Goal: Task Accomplishment & Management: Use online tool/utility

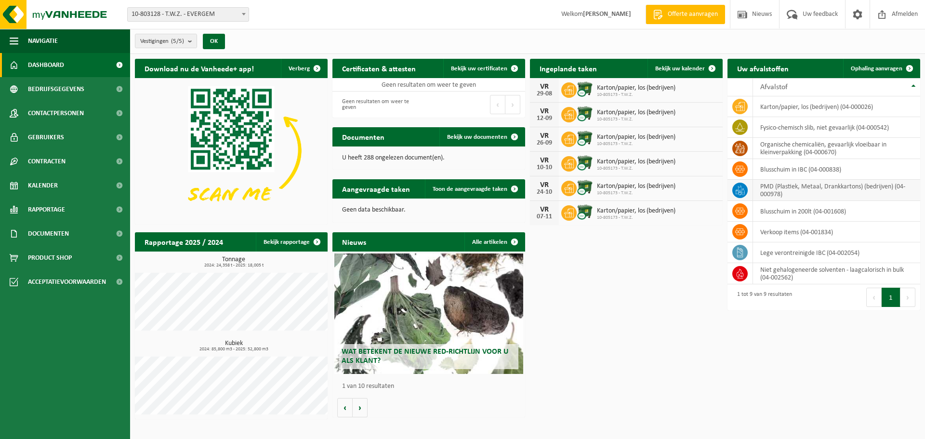
click at [811, 193] on td "PMD (Plastiek, Metaal, Drankkartons) (bedrijven) (04-000978)" at bounding box center [836, 190] width 167 height 21
click at [880, 71] on span "Ophaling aanvragen" at bounding box center [877, 69] width 52 height 6
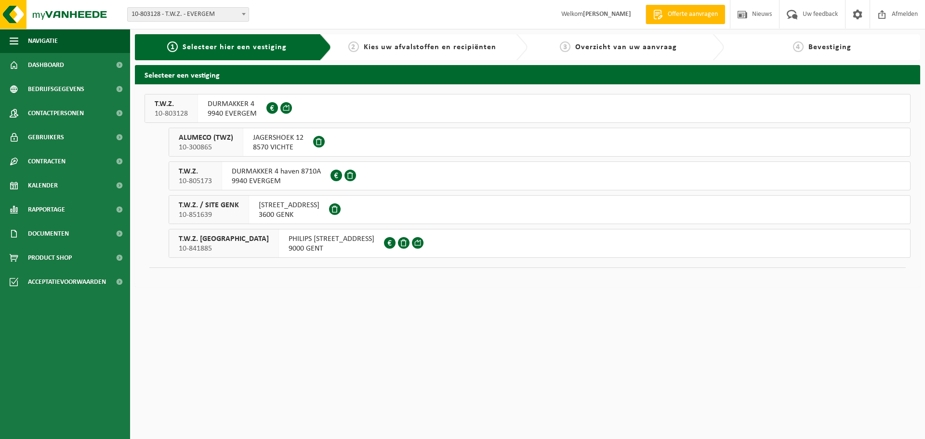
click at [239, 99] on span "DURMAKKER 4" at bounding box center [232, 104] width 49 height 10
click at [288, 176] on span "9940 EVERGEM" at bounding box center [276, 181] width 89 height 10
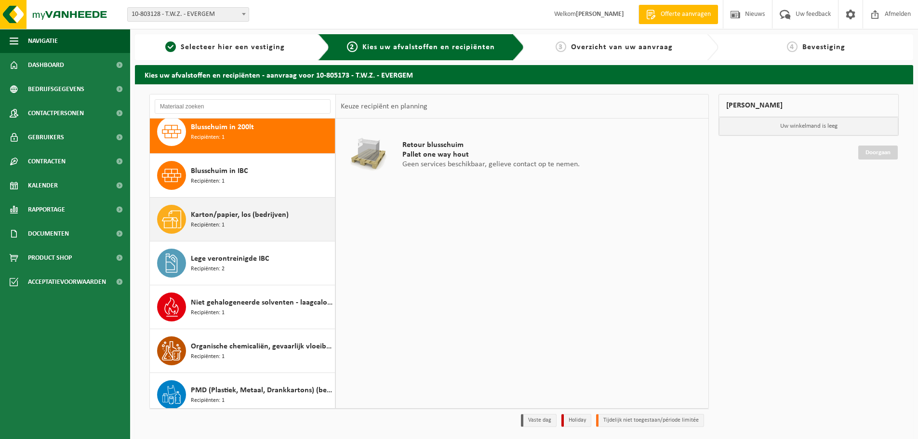
scroll to position [17, 0]
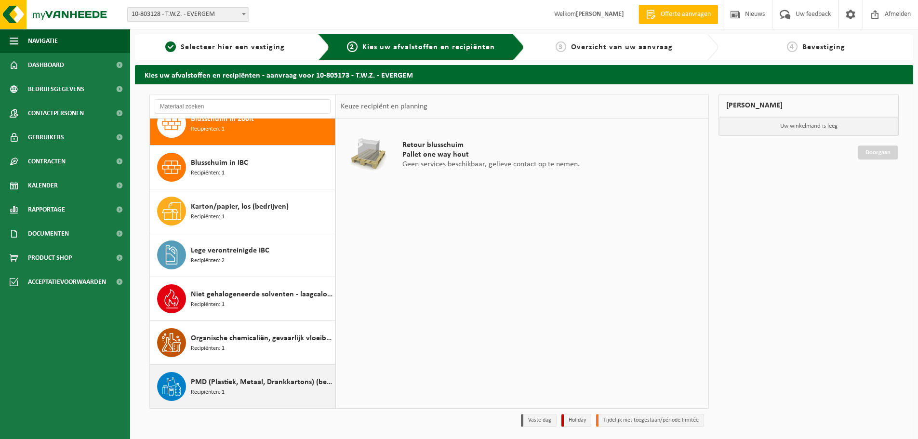
click at [239, 387] on span "PMD (Plastiek, Metaal, Drankkartons) (bedrijven)" at bounding box center [262, 382] width 142 height 12
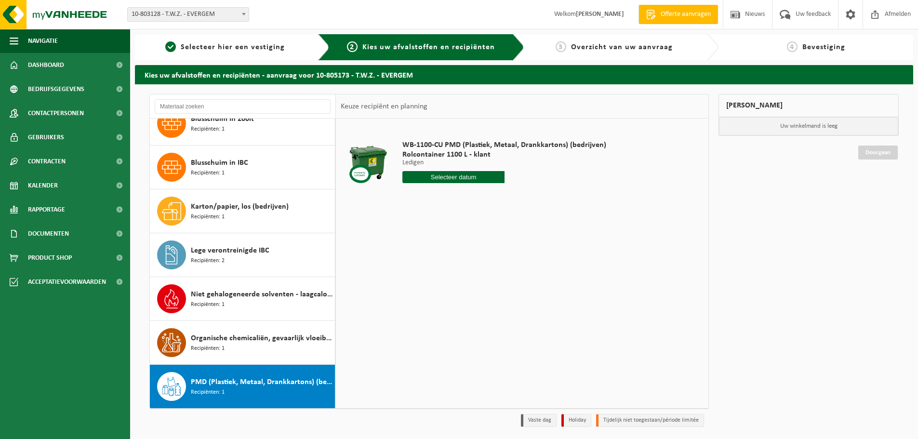
click at [448, 173] on input "text" at bounding box center [453, 177] width 102 height 12
click at [511, 199] on icon at bounding box center [511, 198] width 15 height 15
click at [427, 250] on div "9" at bounding box center [428, 246] width 17 height 15
type input "Van 2025-09-09"
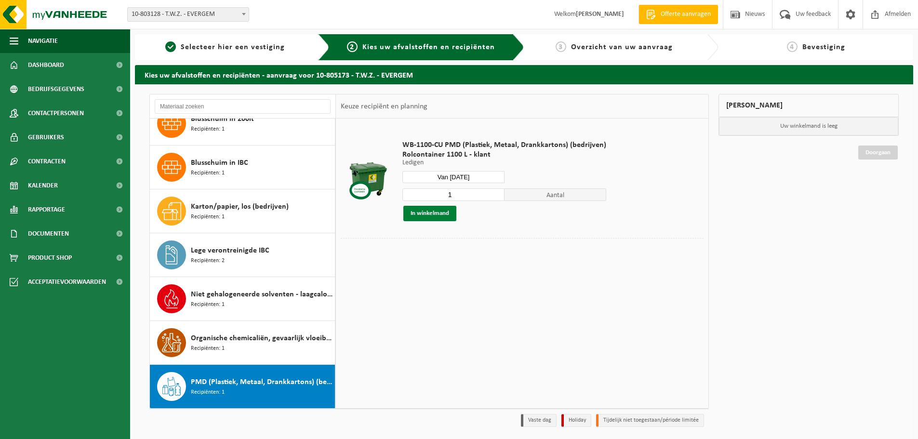
click at [438, 211] on button "In winkelmand" at bounding box center [429, 213] width 53 height 15
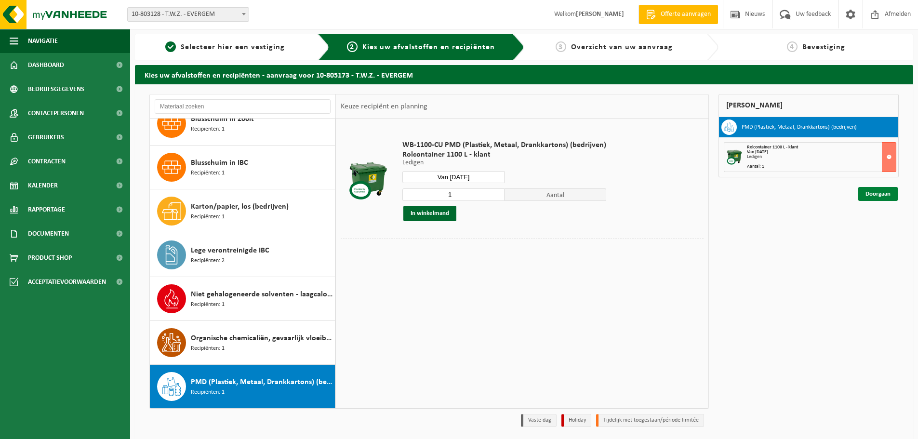
click at [882, 194] on link "Doorgaan" at bounding box center [878, 194] width 40 height 14
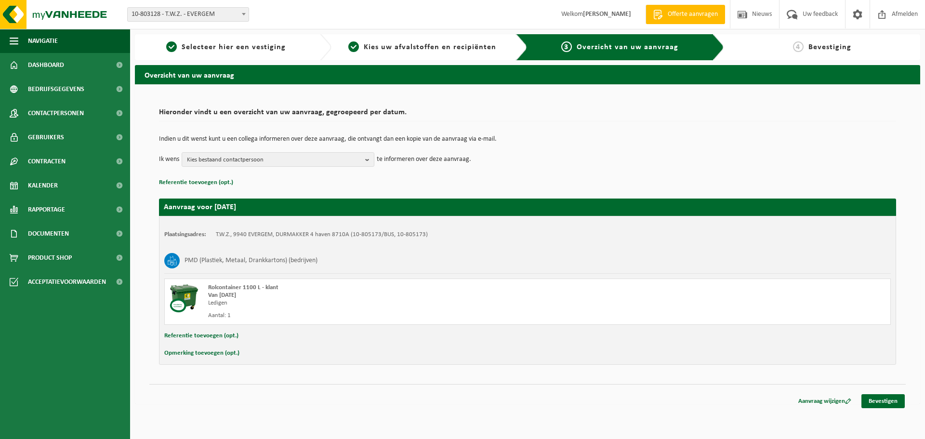
click at [205, 352] on button "Opmerking toevoegen (opt.)" at bounding box center [201, 353] width 75 height 13
click at [278, 354] on input "text" at bounding box center [547, 354] width 670 height 14
paste input "+ 2 zakken isomo en 5 zakken plasticfolie"
type input "+ 2 zakken isomo en 5 zakken plasticfolie mee ophalen aub"
click at [891, 408] on link "Bevestigen" at bounding box center [882, 403] width 43 height 14
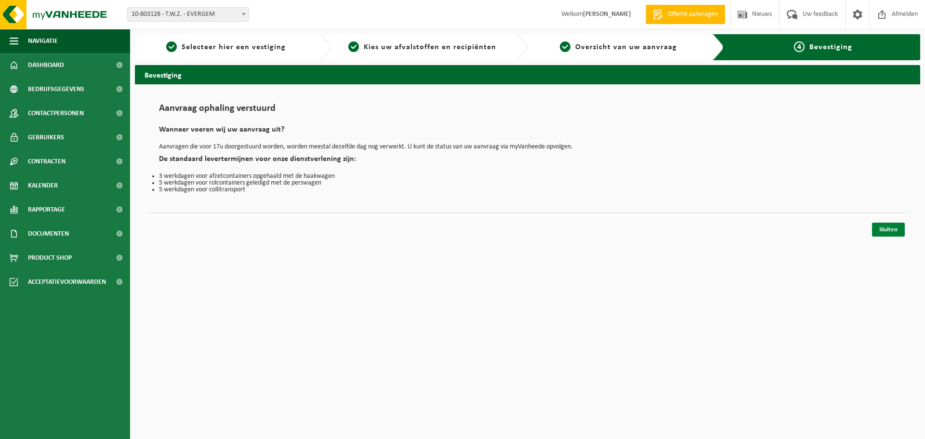
click at [892, 230] on link "Sluiten" at bounding box center [888, 230] width 33 height 14
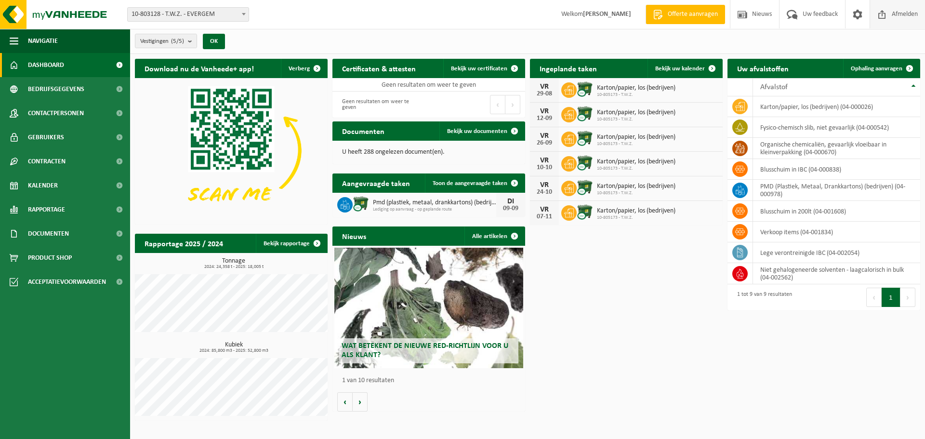
click at [896, 7] on span "Afmelden" at bounding box center [904, 14] width 31 height 28
